Goal: Transaction & Acquisition: Purchase product/service

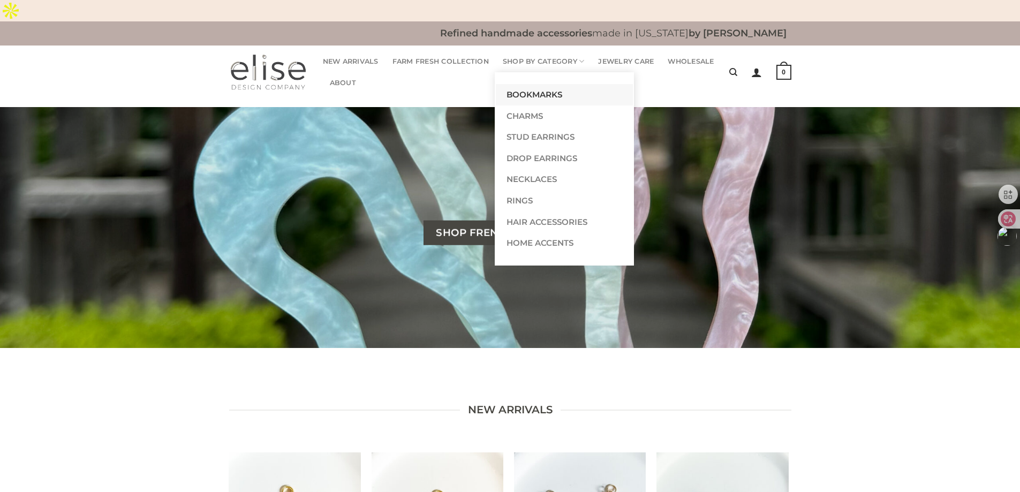
click at [555, 84] on link "Bookmarks" at bounding box center [564, 94] width 137 height 21
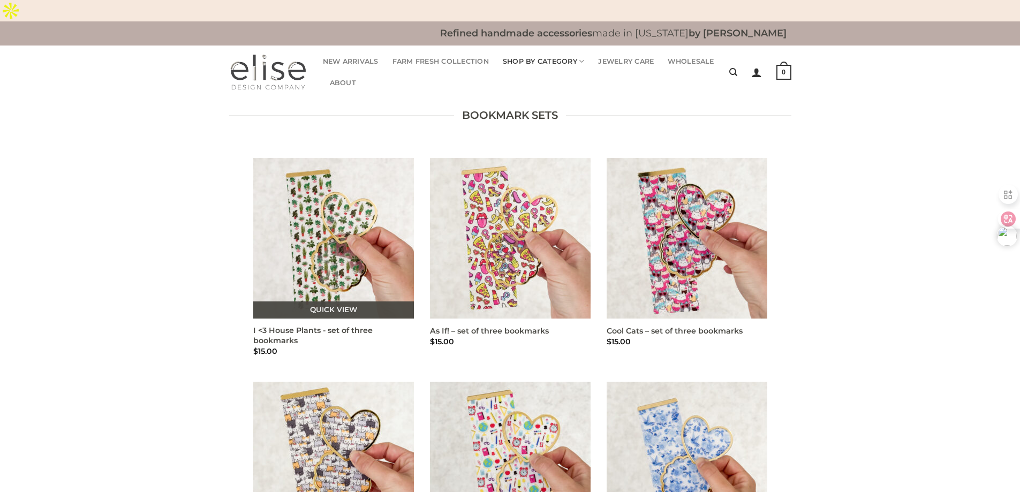
click at [368, 207] on img "I <3 House Plants - set of three bookmarks" at bounding box center [333, 238] width 161 height 161
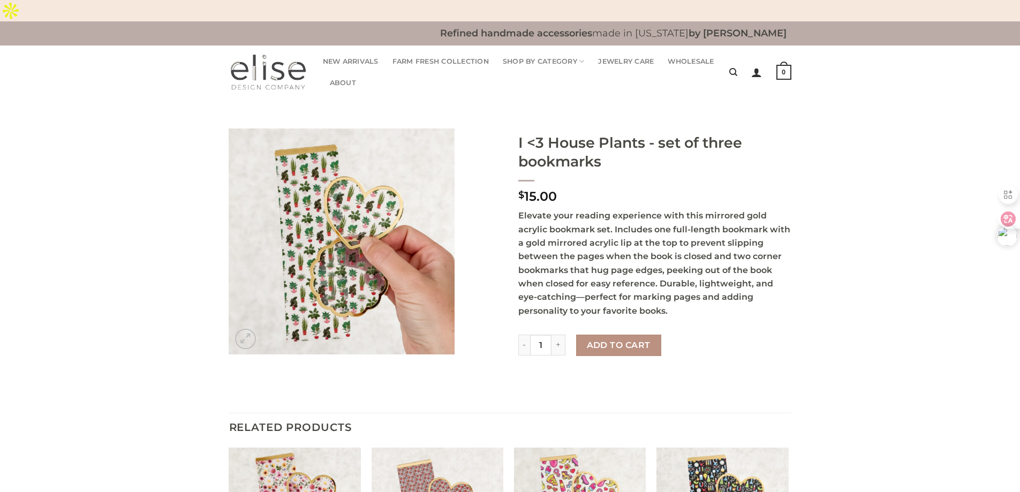
click at [76, 292] on div "Bookmarks I <3 House Plants - set of three bookmarks $ 15.00 Elevate your readi…" at bounding box center [510, 260] width 1020 height 306
click at [622, 209] on p "Elevate your reading experience with this mirrored gold acrylic bookmark set. I…" at bounding box center [654, 263] width 273 height 109
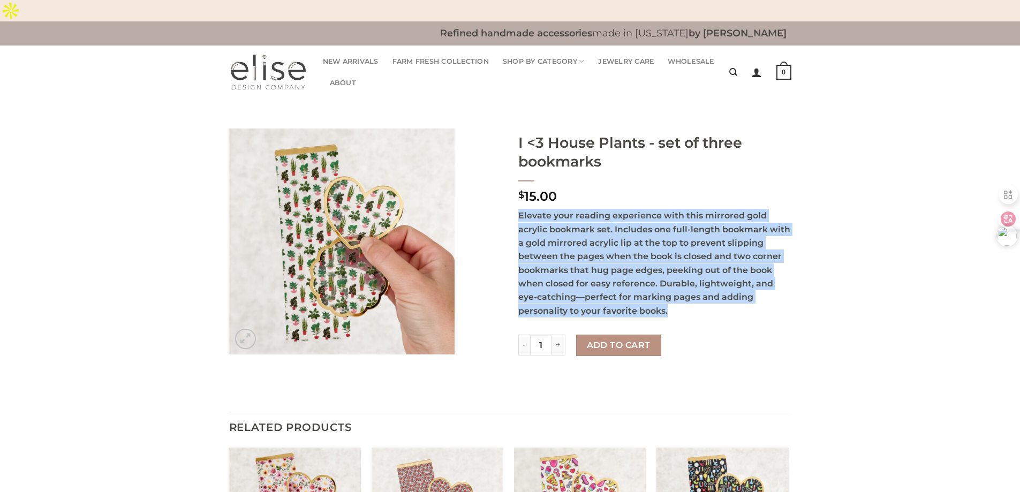
click at [622, 209] on p "Elevate your reading experience with this mirrored gold acrylic bookmark set. I…" at bounding box center [654, 263] width 273 height 109
click at [352, 244] on img at bounding box center [342, 242] width 226 height 226
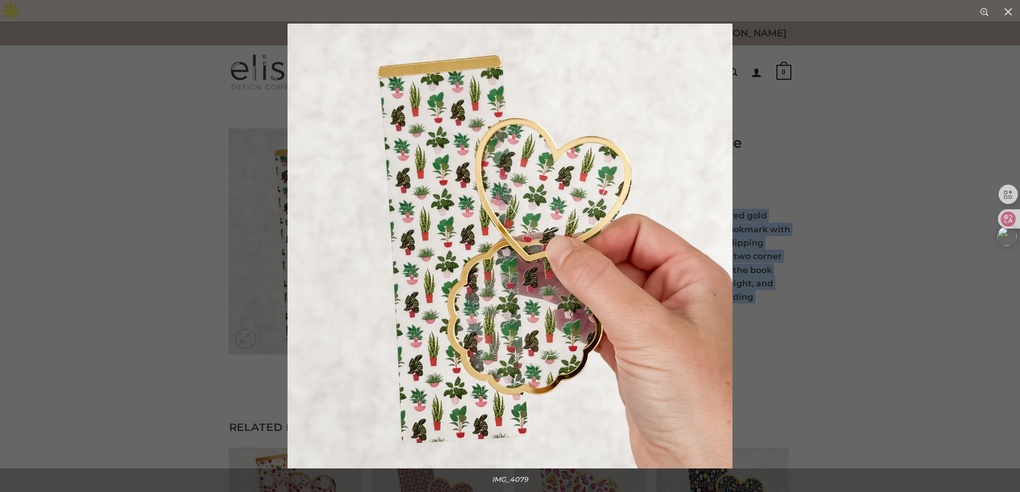
click at [700, 203] on img at bounding box center [510, 246] width 445 height 445
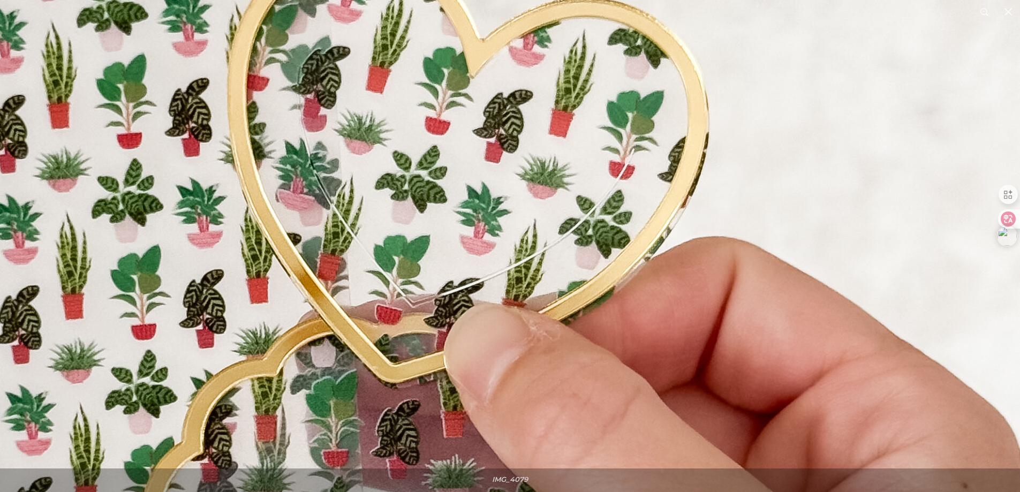
click at [761, 238] on img at bounding box center [334, 335] width 1371 height 1371
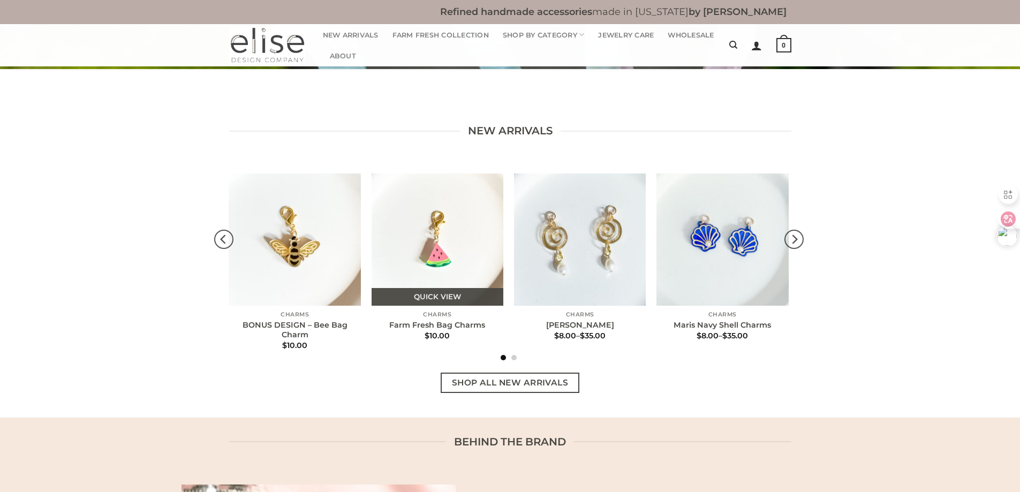
scroll to position [268, 0]
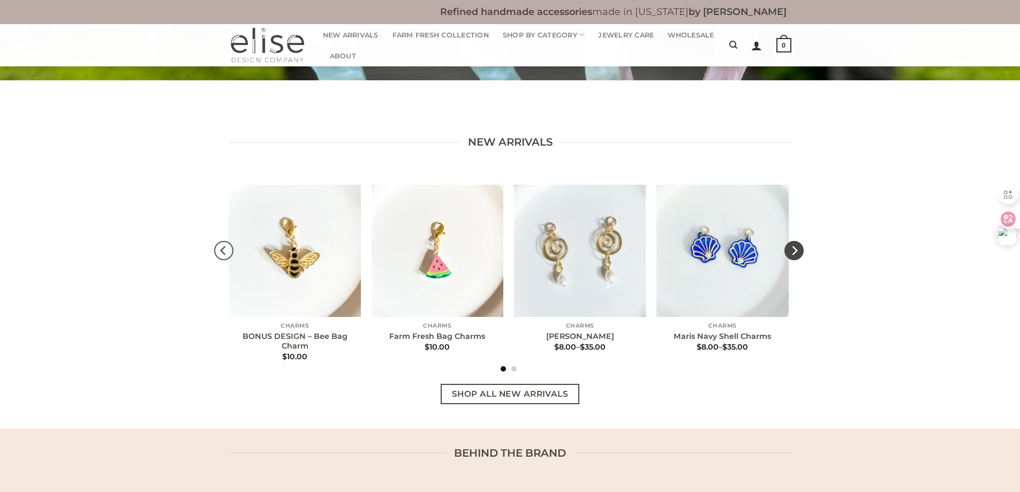
click at [796, 241] on icon "Next" at bounding box center [793, 250] width 19 height 19
